Goal: Information Seeking & Learning: Learn about a topic

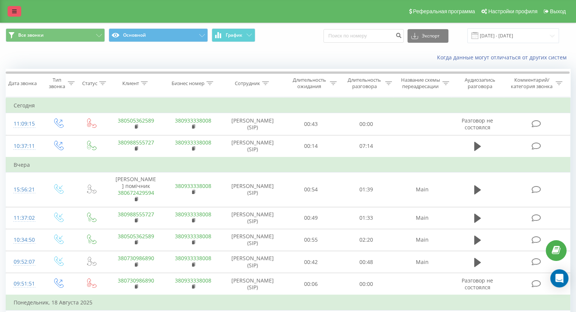
click at [14, 13] on icon at bounding box center [14, 11] width 5 height 5
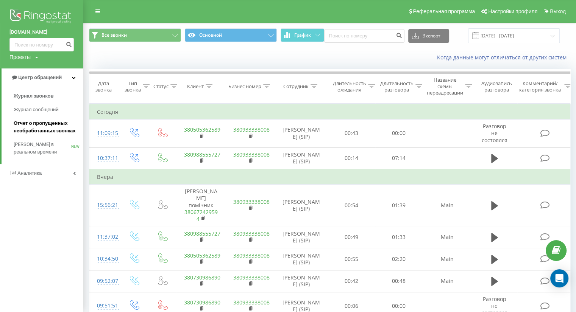
click at [44, 128] on span "Отчет о пропущенных необработанных звонках" at bounding box center [47, 127] width 66 height 15
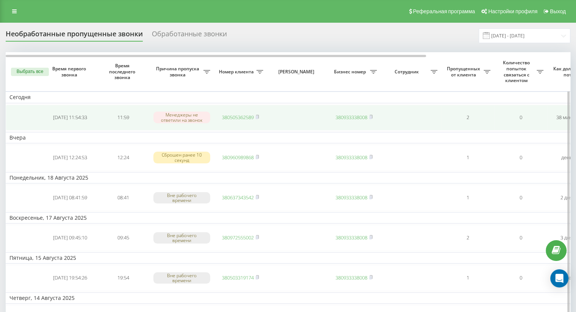
click at [241, 116] on link "380505362589" at bounding box center [238, 117] width 32 height 7
click at [246, 116] on link "380505362589" at bounding box center [238, 117] width 32 height 7
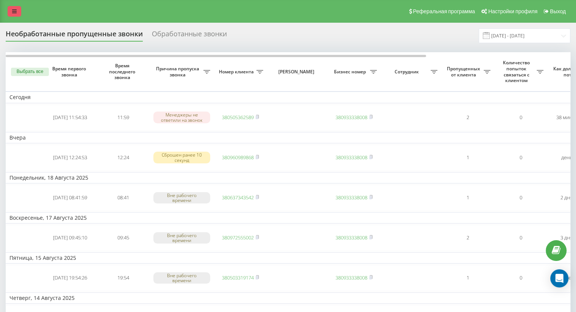
click at [11, 14] on link at bounding box center [15, 11] width 14 height 11
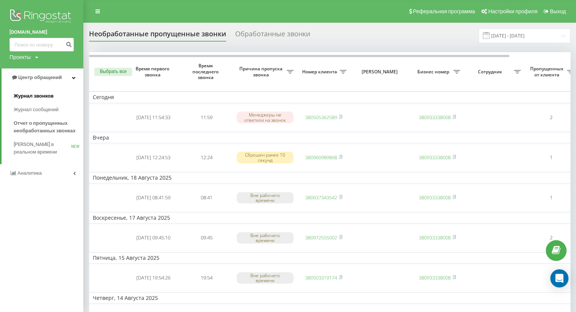
click at [50, 97] on span "Журнал звонков" at bounding box center [34, 96] width 40 height 8
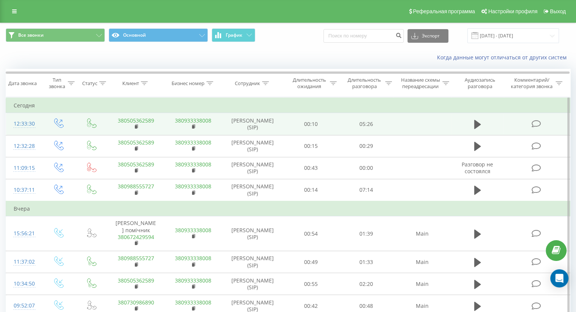
click at [27, 126] on div "12:33:30" at bounding box center [24, 124] width 20 height 15
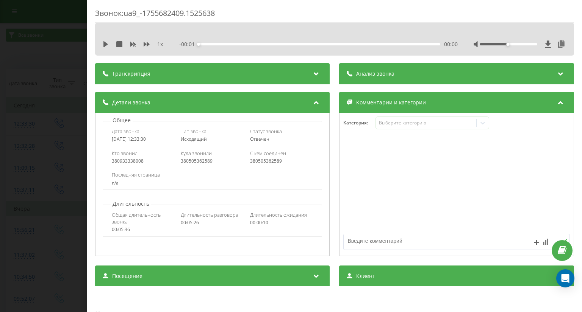
click at [312, 72] on icon at bounding box center [316, 73] width 9 height 8
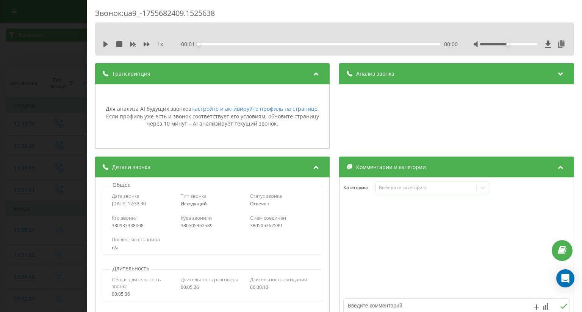
click at [312, 72] on icon at bounding box center [316, 73] width 9 height 8
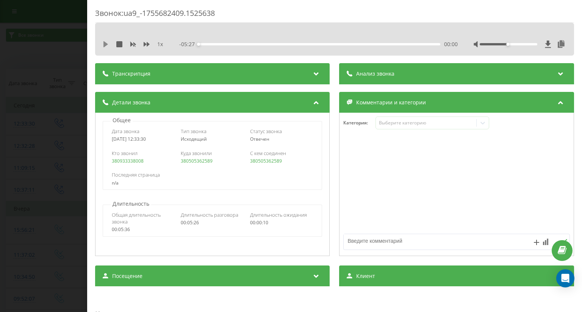
click at [103, 46] on icon at bounding box center [106, 44] width 6 height 6
drag, startPoint x: 199, startPoint y: 44, endPoint x: 224, endPoint y: 44, distance: 25.4
click at [224, 44] on div "00:36" at bounding box center [319, 44] width 241 height 2
drag, startPoint x: 198, startPoint y: 43, endPoint x: 258, endPoint y: 47, distance: 59.2
click at [258, 47] on div "- 04:05 01:21 01:21" at bounding box center [319, 45] width 278 height 8
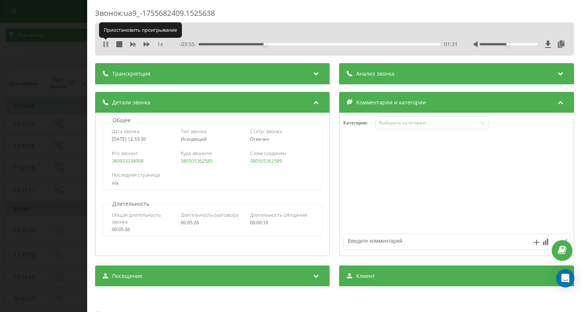
click at [106, 47] on icon at bounding box center [106, 44] width 6 height 6
click at [104, 44] on icon at bounding box center [105, 44] width 5 height 6
click at [105, 44] on icon at bounding box center [104, 44] width 2 height 6
click at [105, 44] on icon at bounding box center [105, 44] width 5 height 6
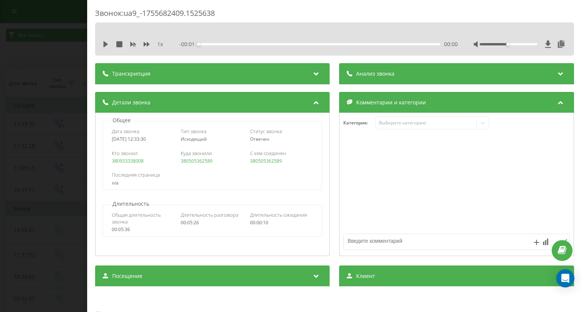
click at [314, 75] on icon at bounding box center [316, 73] width 9 height 8
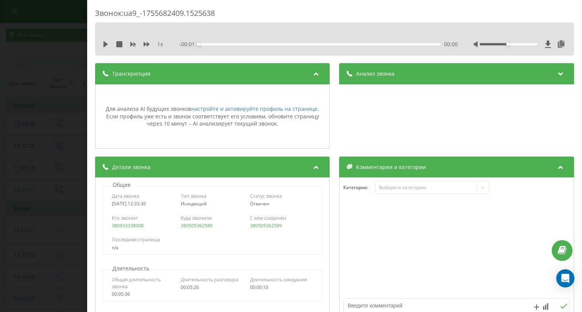
click at [313, 73] on icon at bounding box center [316, 73] width 9 height 8
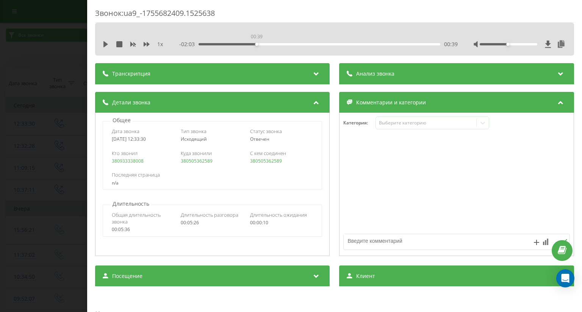
drag, startPoint x: 198, startPoint y: 45, endPoint x: 256, endPoint y: 47, distance: 57.6
click at [256, 47] on div "- 02:03 00:39 00:39" at bounding box center [319, 45] width 278 height 8
click at [108, 45] on icon at bounding box center [106, 44] width 6 height 6
drag, startPoint x: 261, startPoint y: 44, endPoint x: 300, endPoint y: 44, distance: 39.0
click at [279, 44] on div "00:54" at bounding box center [277, 44] width 3 height 3
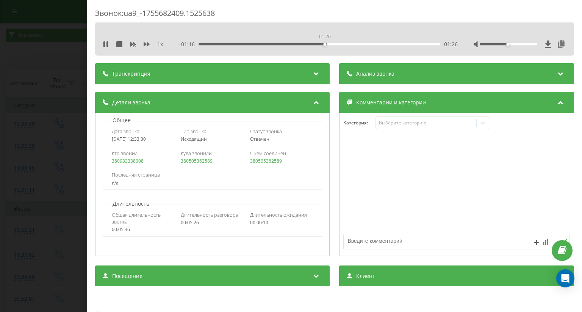
drag, startPoint x: 306, startPoint y: 45, endPoint x: 330, endPoint y: 45, distance: 24.2
click at [327, 45] on div "01:26" at bounding box center [324, 44] width 3 height 3
drag, startPoint x: 338, startPoint y: 44, endPoint x: 358, endPoint y: 45, distance: 20.5
click at [358, 45] on div "01:50" at bounding box center [359, 44] width 3 height 3
drag, startPoint x: 361, startPoint y: 45, endPoint x: 355, endPoint y: 47, distance: 6.6
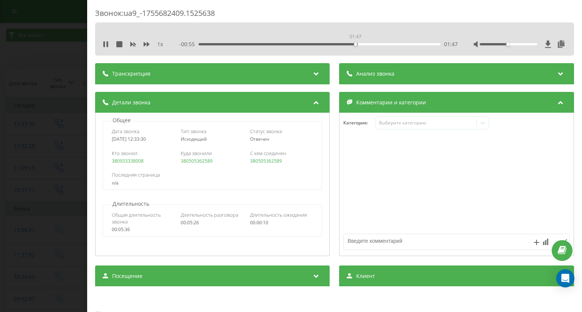
click at [355, 47] on div "- 00:55 01:47 01:47" at bounding box center [319, 45] width 278 height 8
drag, startPoint x: 356, startPoint y: 45, endPoint x: 348, endPoint y: 48, distance: 8.2
click at [348, 48] on div "1 x - 01:00 01:43 01:43" at bounding box center [334, 44] width 467 height 11
click at [105, 46] on icon at bounding box center [104, 44] width 2 height 6
click at [106, 46] on icon at bounding box center [106, 44] width 6 height 6
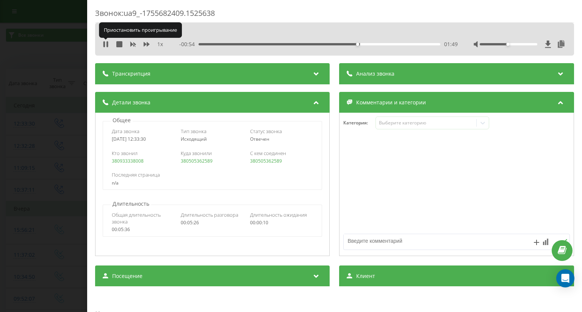
click at [106, 46] on icon at bounding box center [106, 44] width 6 height 6
